Goal: Entertainment & Leisure: Browse casually

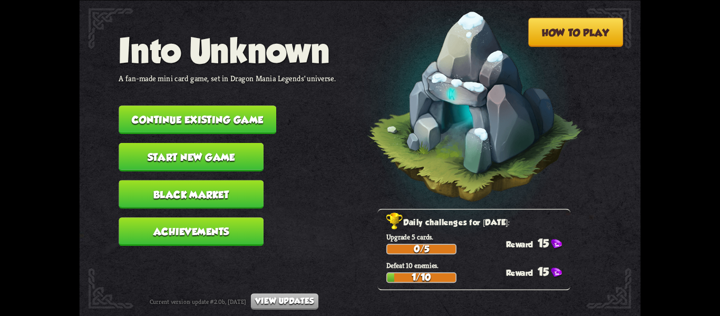
click at [230, 117] on button "Continue existing game" at bounding box center [198, 119] width 158 height 28
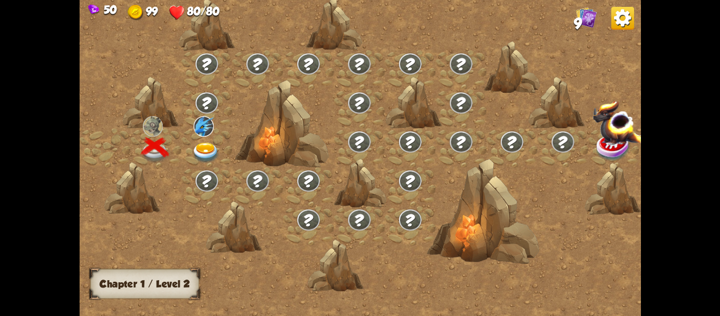
click at [205, 143] on img at bounding box center [206, 152] width 28 height 21
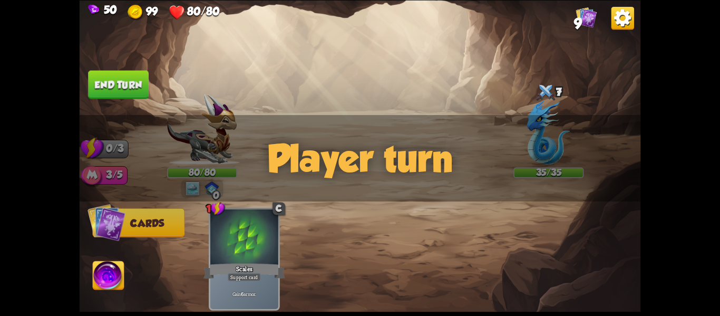
click at [378, 142] on div "Player turn" at bounding box center [361, 158] width 562 height 86
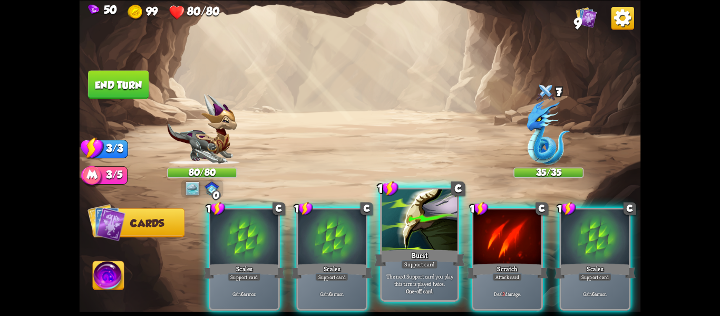
click at [436, 244] on div at bounding box center [419, 221] width 75 height 64
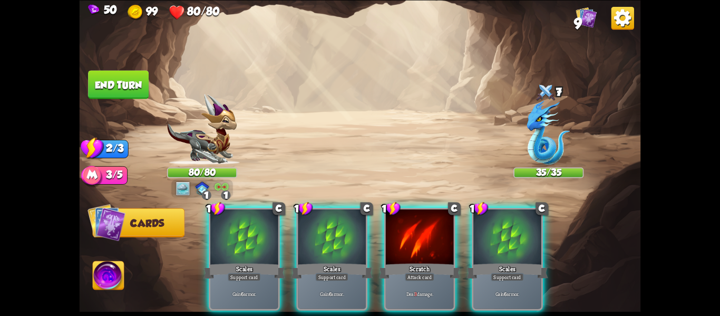
click at [436, 244] on div at bounding box center [420, 237] width 68 height 57
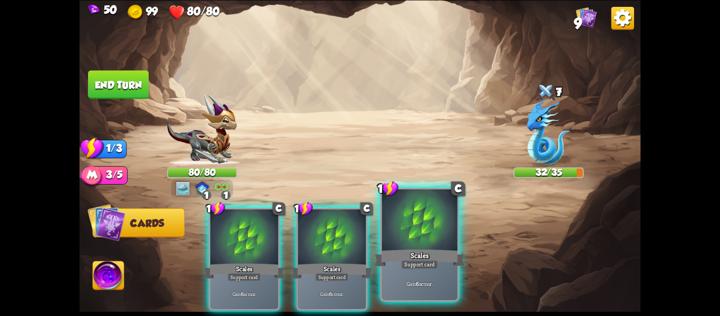
click at [428, 282] on p "Gain 6 armor." at bounding box center [420, 282] width 72 height 7
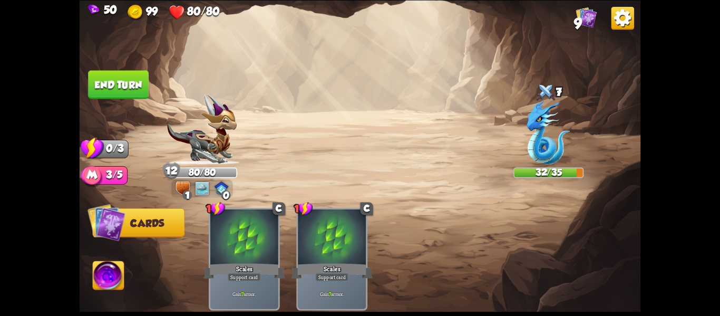
click at [124, 90] on button "End turn" at bounding box center [118, 84] width 61 height 28
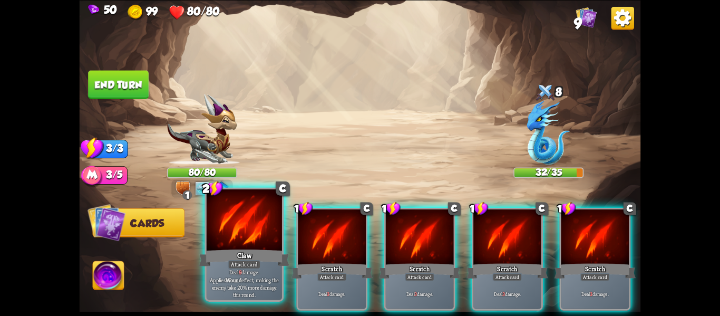
click at [258, 238] on div at bounding box center [244, 221] width 75 height 64
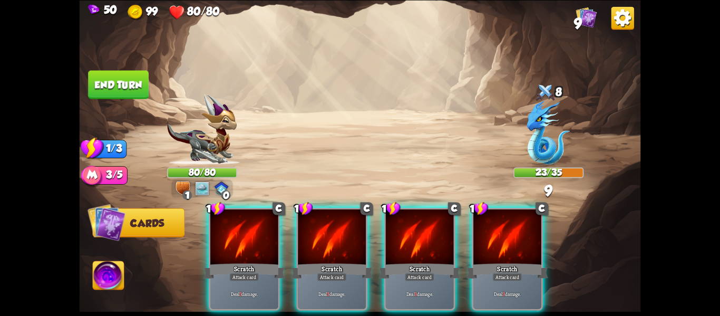
click at [258, 238] on div at bounding box center [244, 237] width 68 height 57
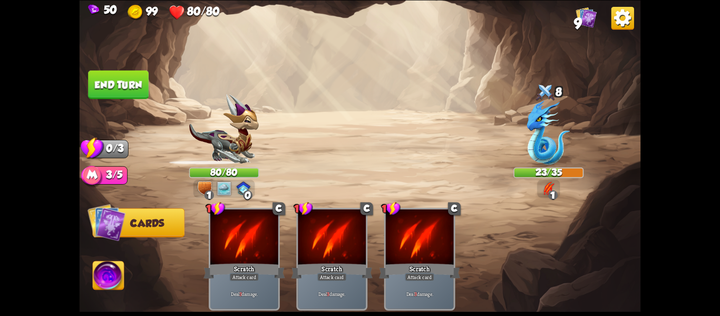
click at [258, 238] on div at bounding box center [244, 237] width 68 height 57
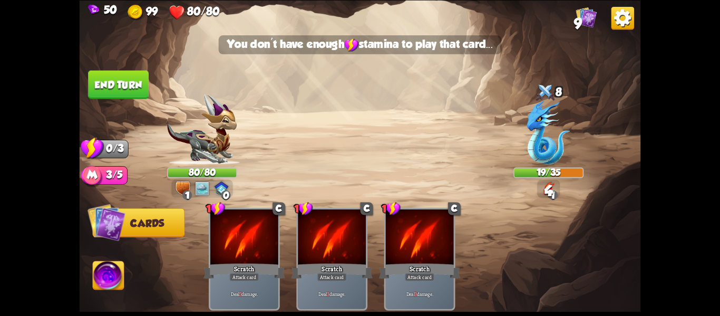
click at [127, 94] on button "End turn" at bounding box center [118, 84] width 61 height 28
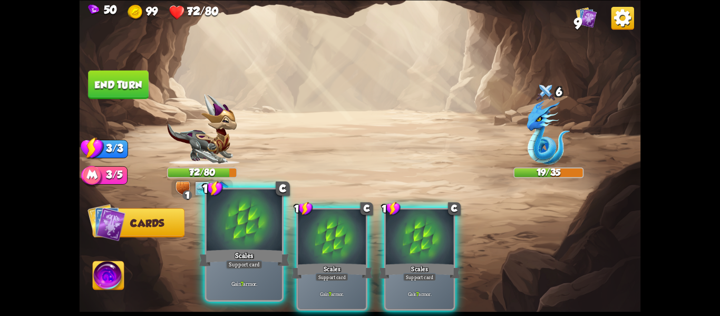
click at [237, 280] on p "Gain 7 armor." at bounding box center [244, 282] width 72 height 7
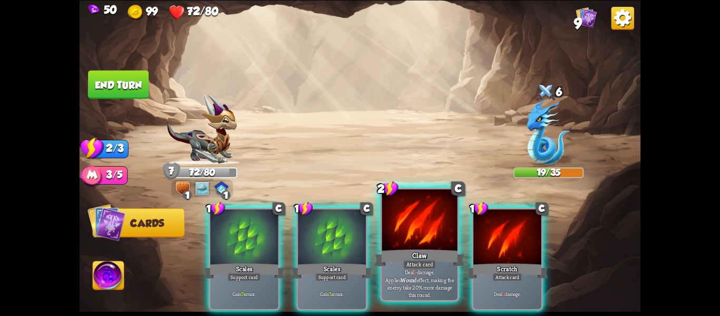
click at [421, 247] on div "Claw" at bounding box center [419, 257] width 91 height 20
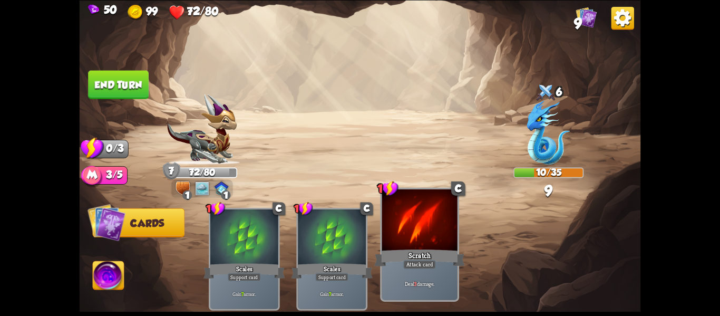
click at [391, 221] on div at bounding box center [419, 221] width 75 height 64
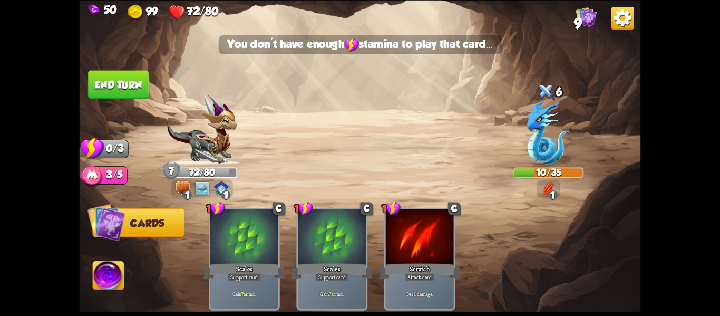
click at [109, 79] on button "End turn" at bounding box center [118, 84] width 61 height 28
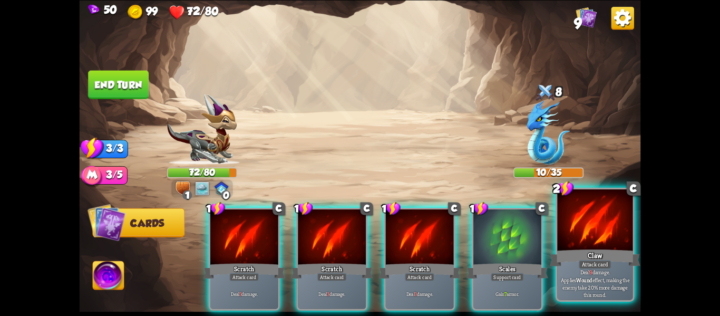
click at [621, 255] on div "Claw" at bounding box center [595, 257] width 91 height 20
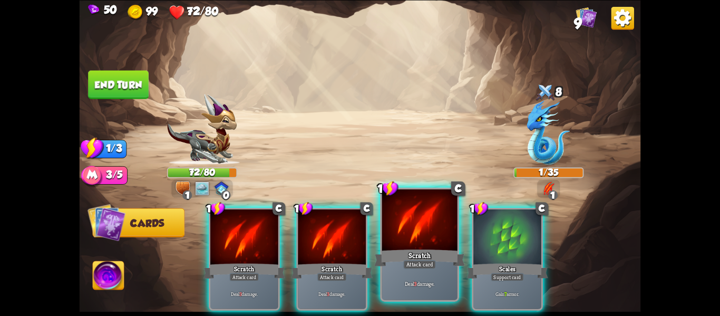
click at [419, 238] on div at bounding box center [419, 221] width 75 height 64
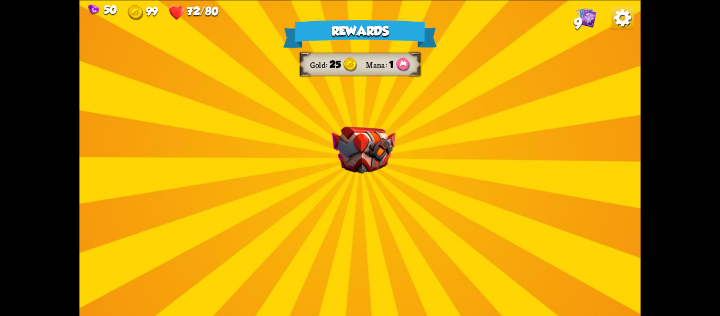
click at [360, 146] on img at bounding box center [364, 150] width 64 height 47
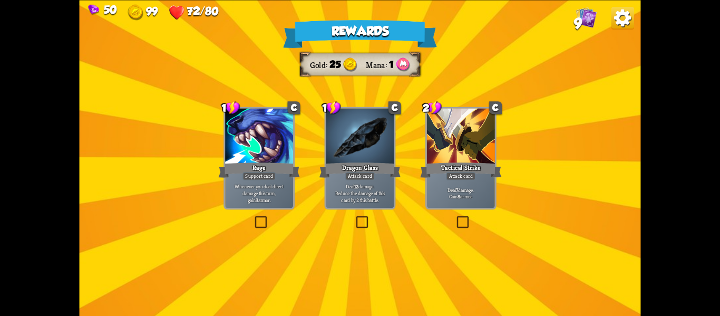
click at [360, 146] on div at bounding box center [360, 136] width 68 height 57
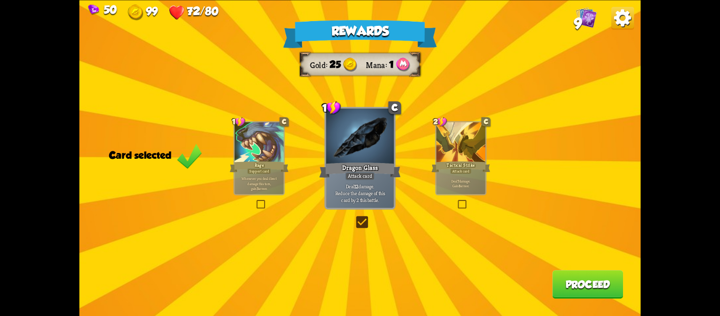
click at [360, 146] on div at bounding box center [360, 136] width 68 height 57
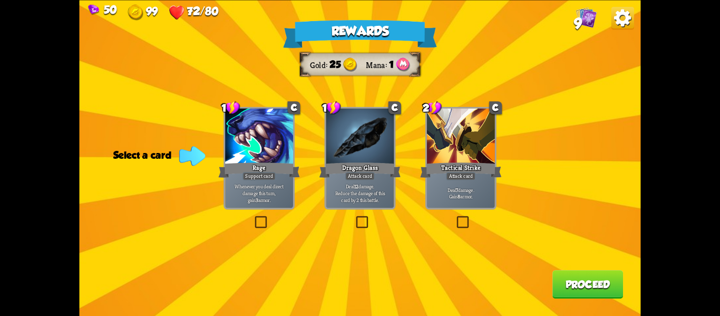
click at [450, 153] on div at bounding box center [461, 136] width 68 height 57
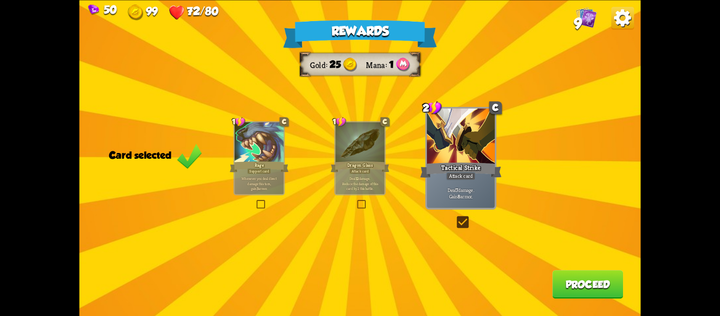
click at [581, 275] on button "Proceed" at bounding box center [588, 284] width 71 height 28
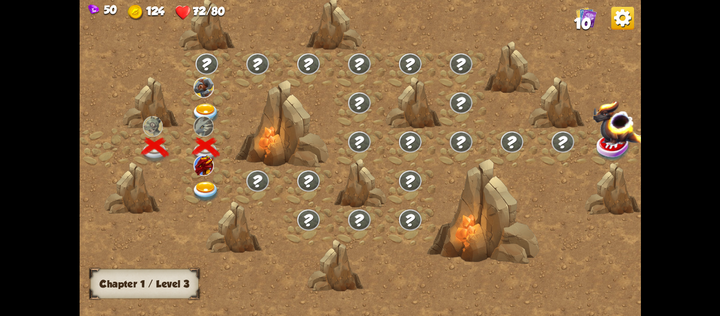
click at [199, 188] on img at bounding box center [206, 191] width 28 height 21
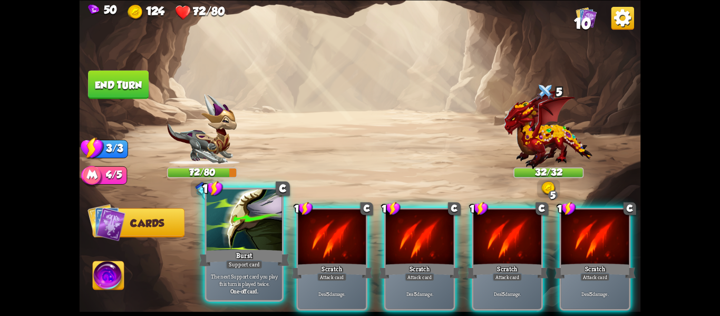
click at [246, 227] on div at bounding box center [244, 221] width 75 height 64
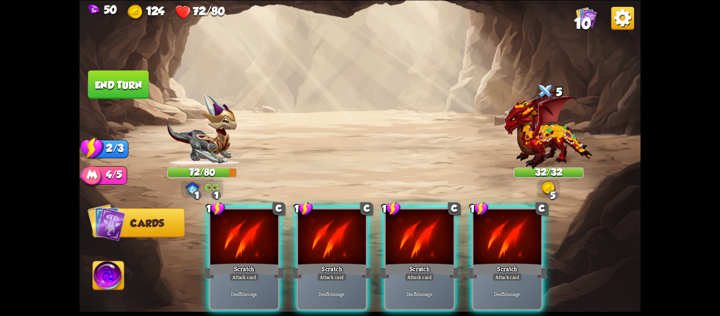
click at [246, 227] on div at bounding box center [244, 237] width 68 height 57
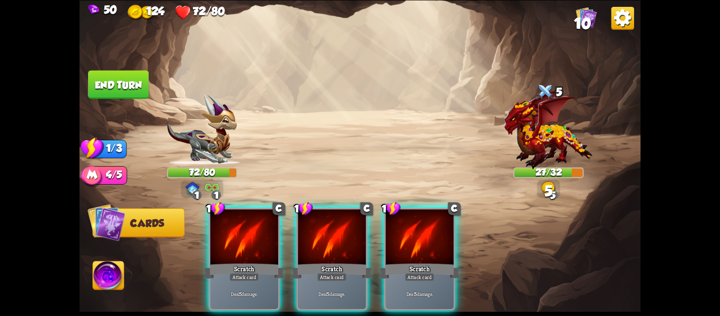
click at [246, 227] on div at bounding box center [244, 237] width 68 height 57
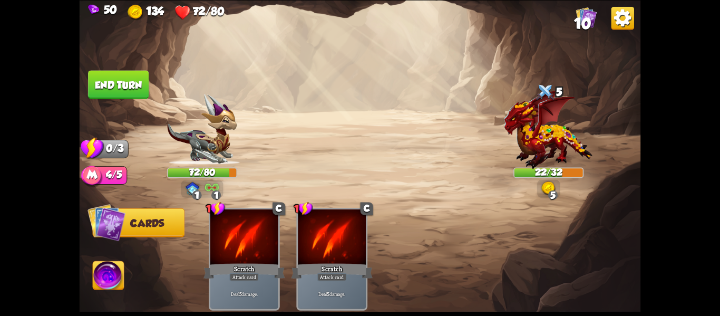
click at [129, 84] on button "End turn" at bounding box center [118, 84] width 61 height 28
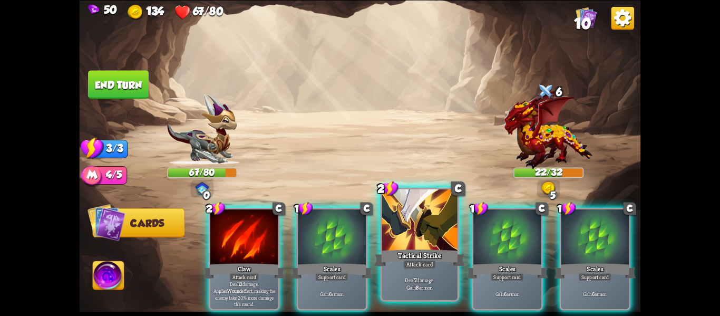
click at [432, 244] on div at bounding box center [419, 221] width 75 height 64
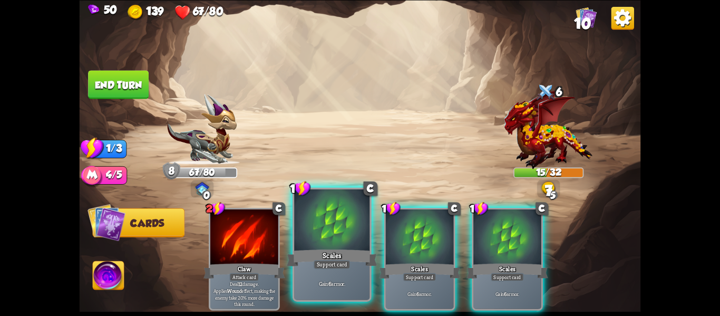
click at [332, 217] on div at bounding box center [331, 221] width 75 height 64
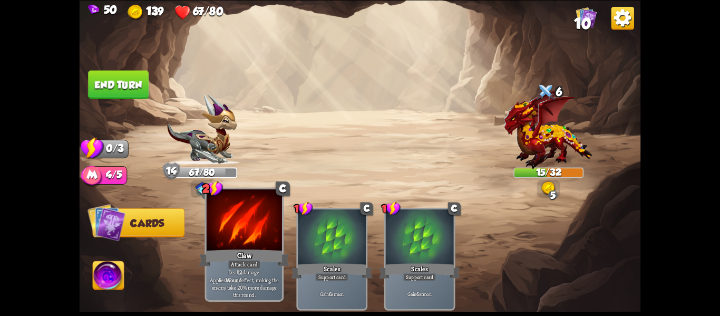
click at [234, 237] on div at bounding box center [244, 221] width 75 height 64
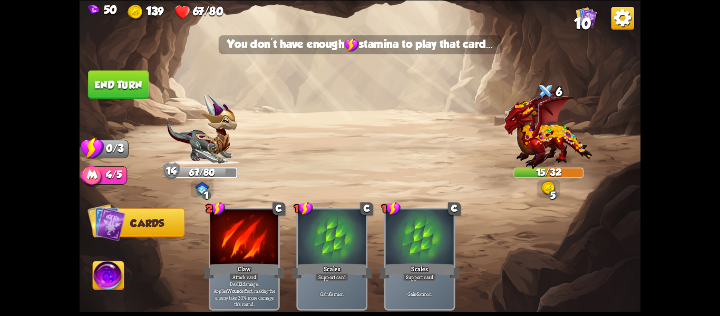
click at [131, 84] on button "End turn" at bounding box center [118, 84] width 61 height 28
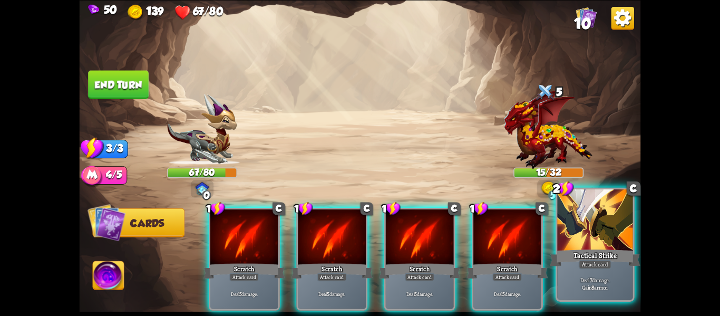
click at [626, 231] on div at bounding box center [594, 221] width 75 height 64
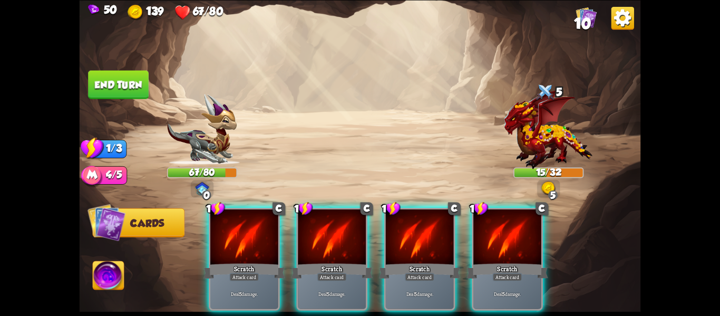
click at [626, 231] on div "1 C Scratch Attack card Deal 5 damage. 1 C Scratch Attack card Deal 5 damage. 1…" at bounding box center [416, 246] width 449 height 140
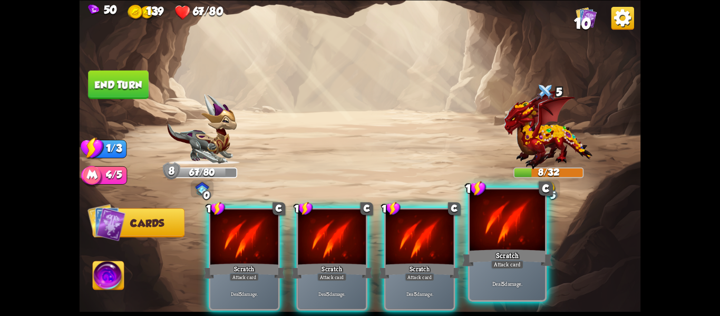
click at [492, 223] on div at bounding box center [507, 221] width 75 height 64
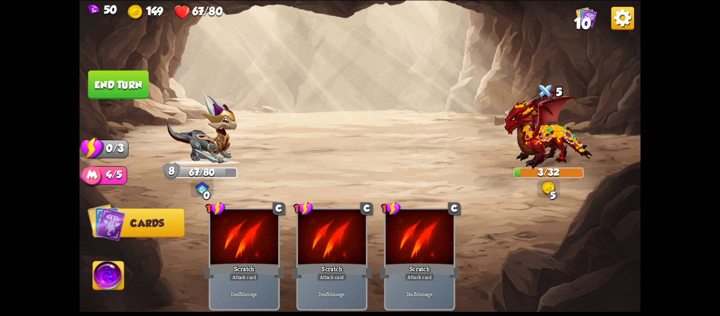
click at [123, 85] on button "End turn" at bounding box center [118, 84] width 61 height 28
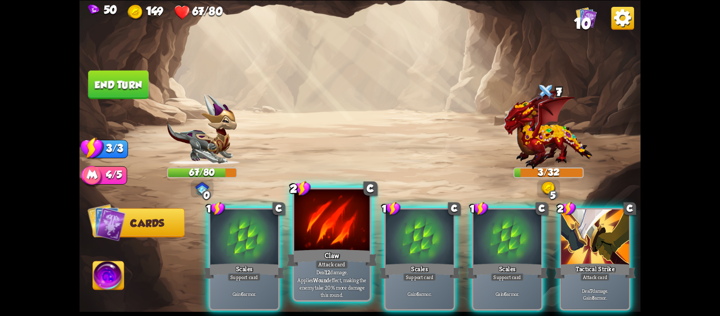
click at [361, 268] on div "Deal 12 damage. Applies Wound effect, making the enemy take 20% more damage thi…" at bounding box center [331, 283] width 75 height 33
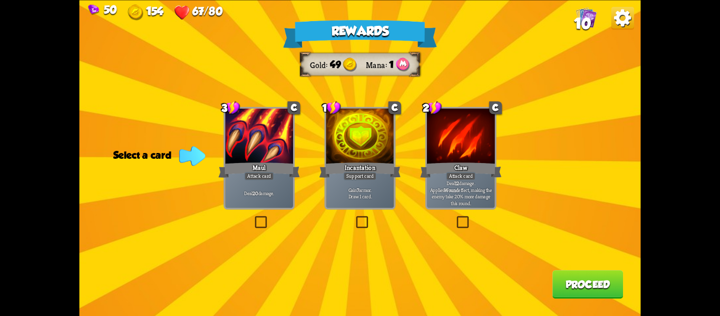
click at [219, 186] on div "Rewards Gold 49 Mana 1 Select a card 3 C Maul Attack card Deal 20 damage. 1 C I…" at bounding box center [361, 158] width 562 height 316
click at [274, 169] on div "Maul" at bounding box center [259, 170] width 82 height 18
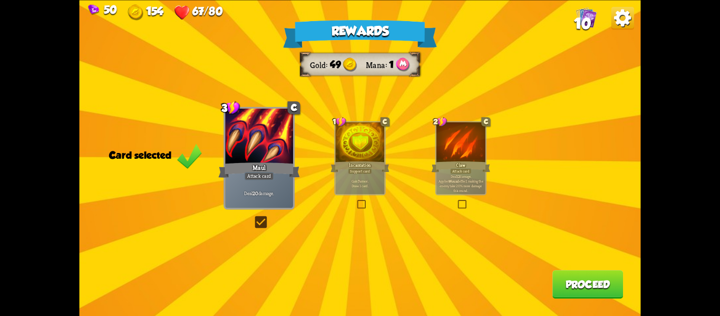
click at [602, 283] on button "Proceed" at bounding box center [588, 284] width 71 height 28
